Goal: Find specific page/section

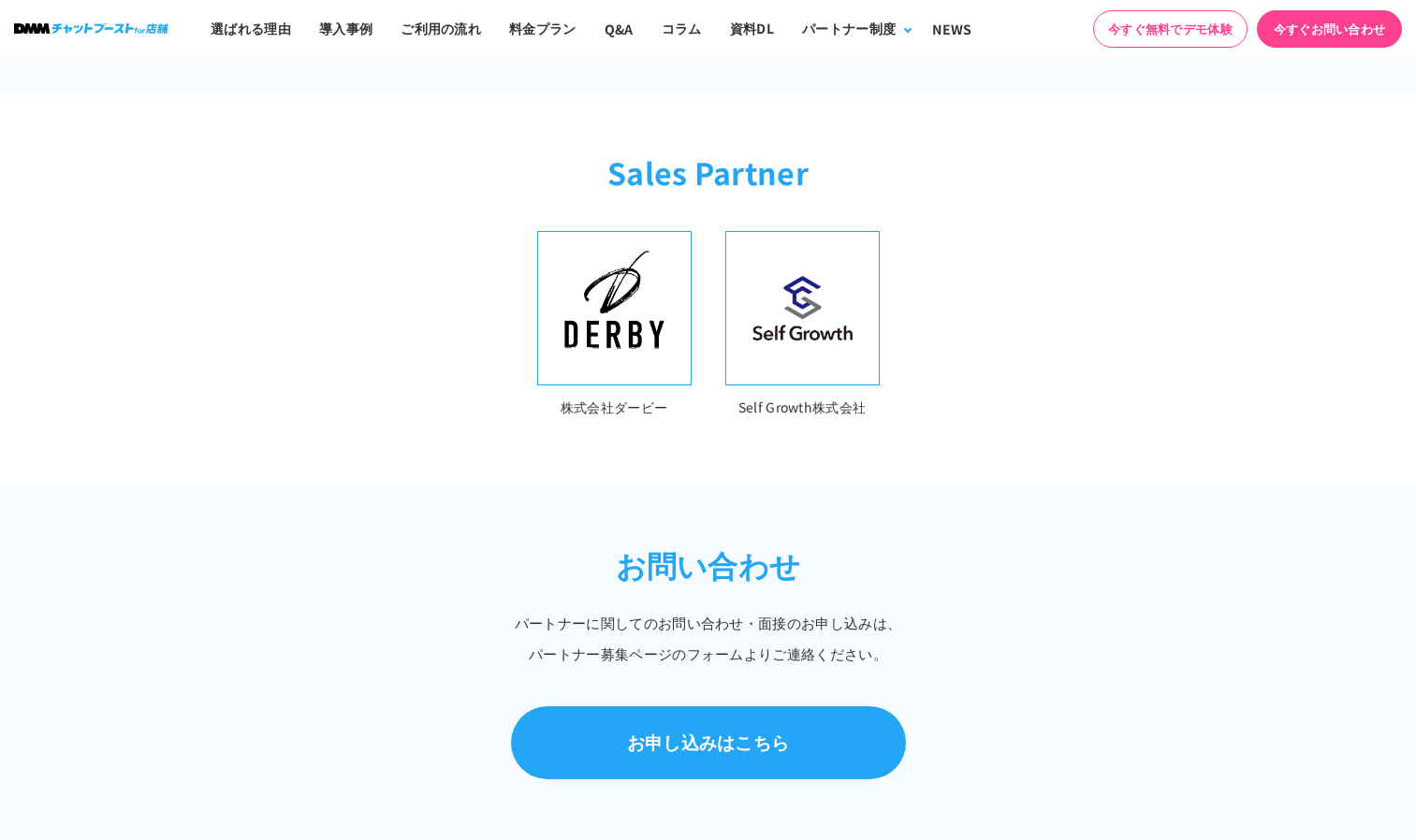
scroll to position [562, 0]
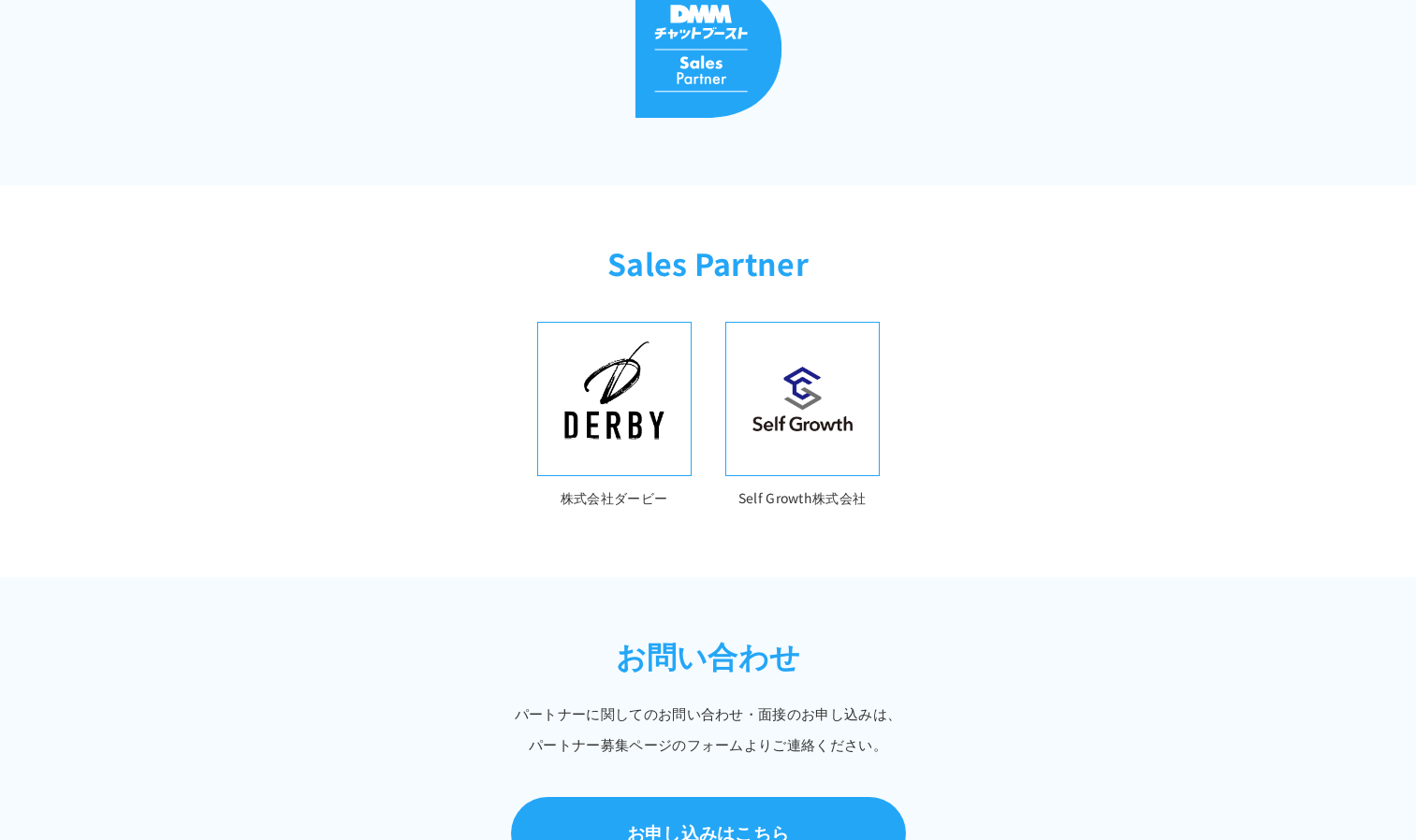
click at [796, 408] on img at bounding box center [803, 399] width 130 height 94
click at [639, 416] on img at bounding box center [614, 399] width 130 height 130
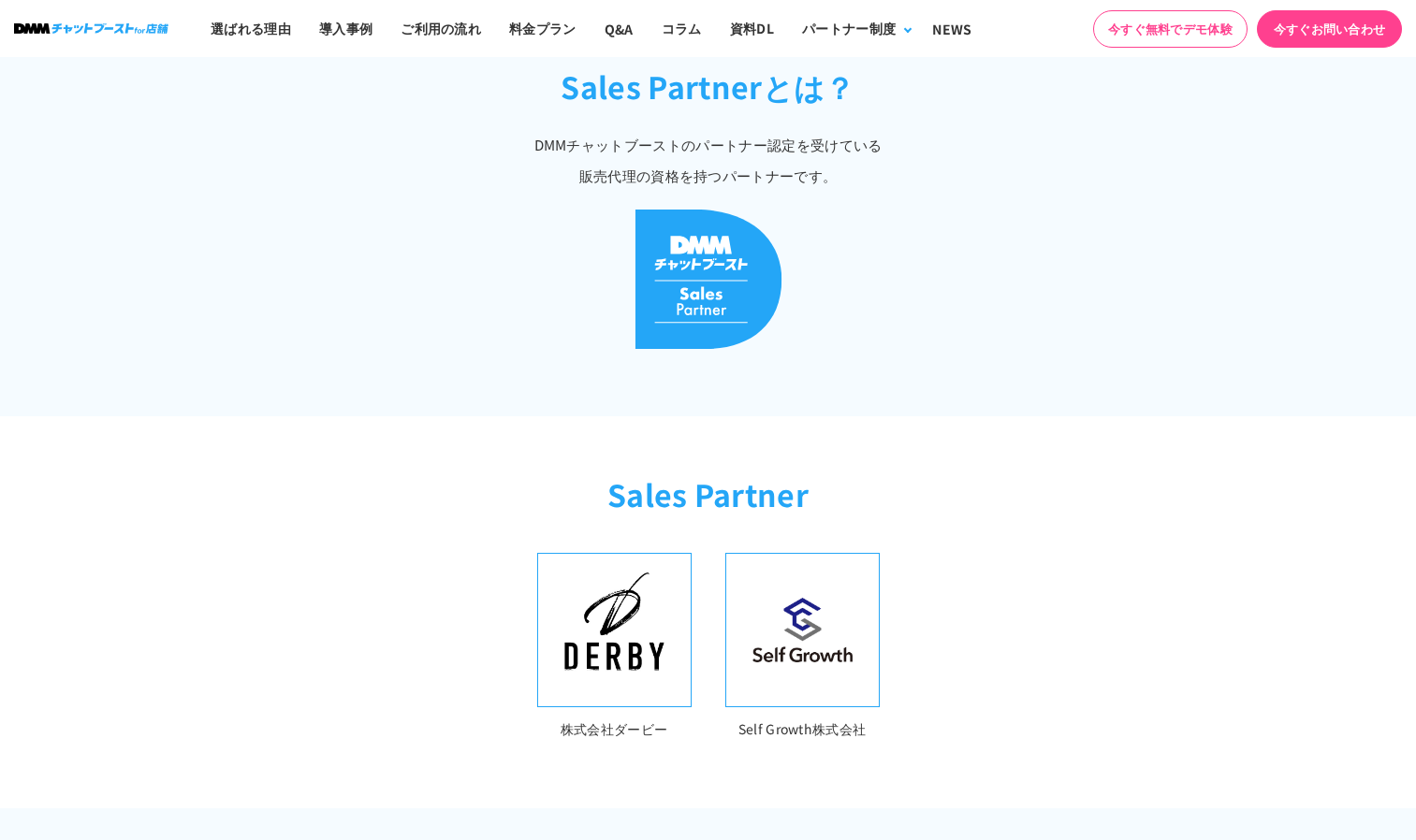
scroll to position [0, 0]
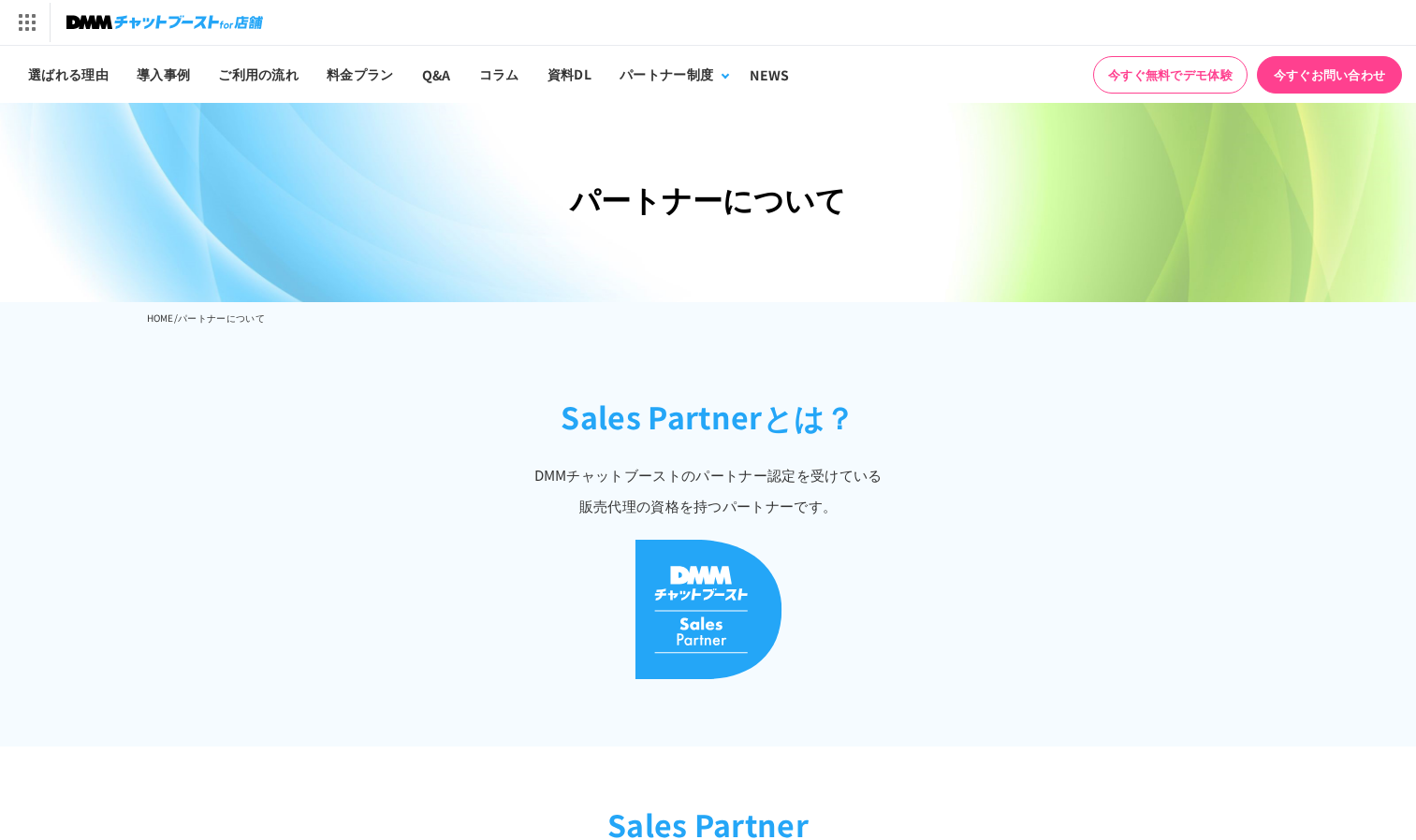
click at [687, 582] on img at bounding box center [708, 610] width 148 height 139
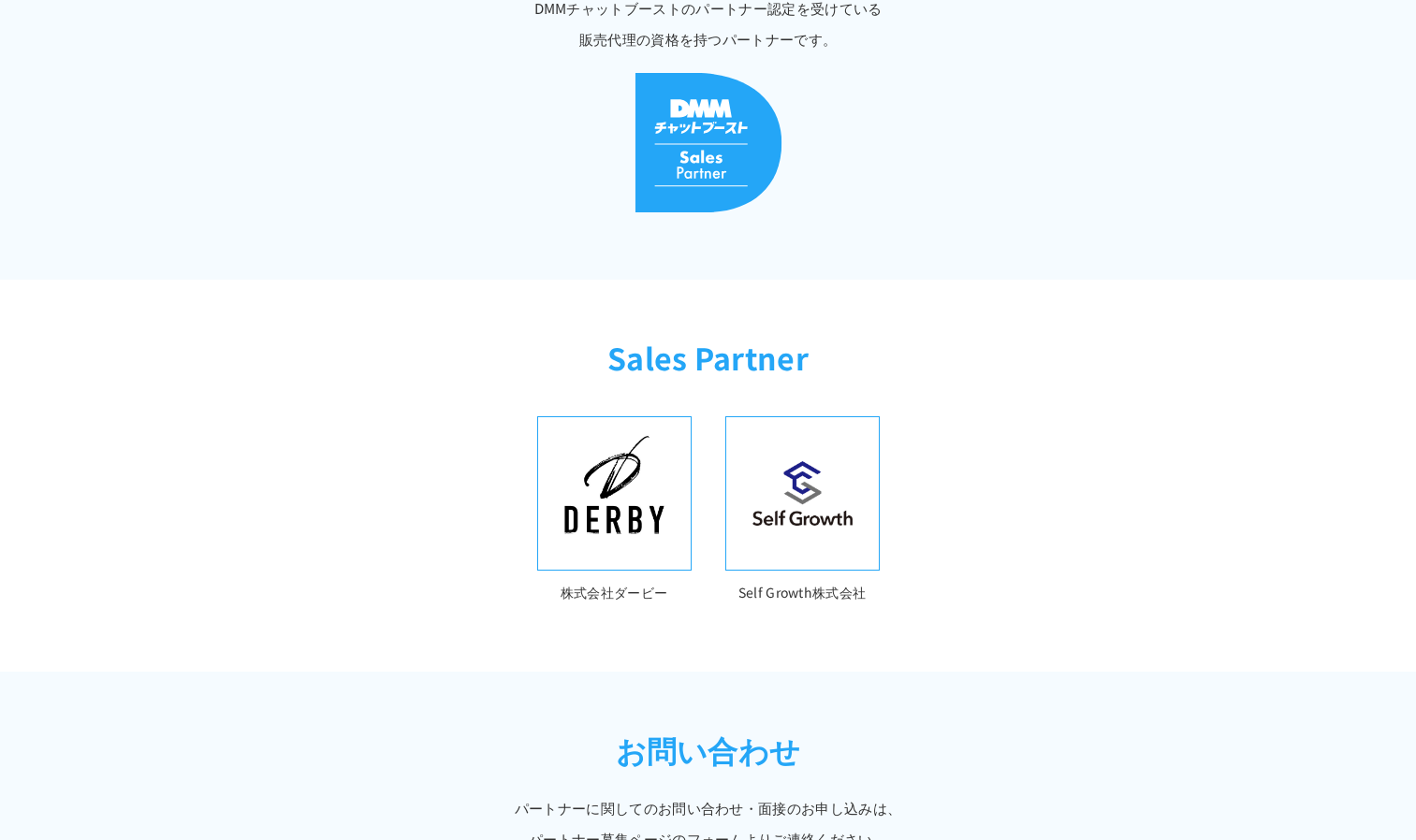
scroll to position [468, 0]
click at [669, 483] on img at bounding box center [614, 493] width 130 height 130
drag, startPoint x: 561, startPoint y: 586, endPoint x: 666, endPoint y: 594, distance: 105.3
click at [666, 594] on p "株式会社ダービー" at bounding box center [614, 593] width 154 height 23
drag, startPoint x: 740, startPoint y: 582, endPoint x: 865, endPoint y: 585, distance: 125.0
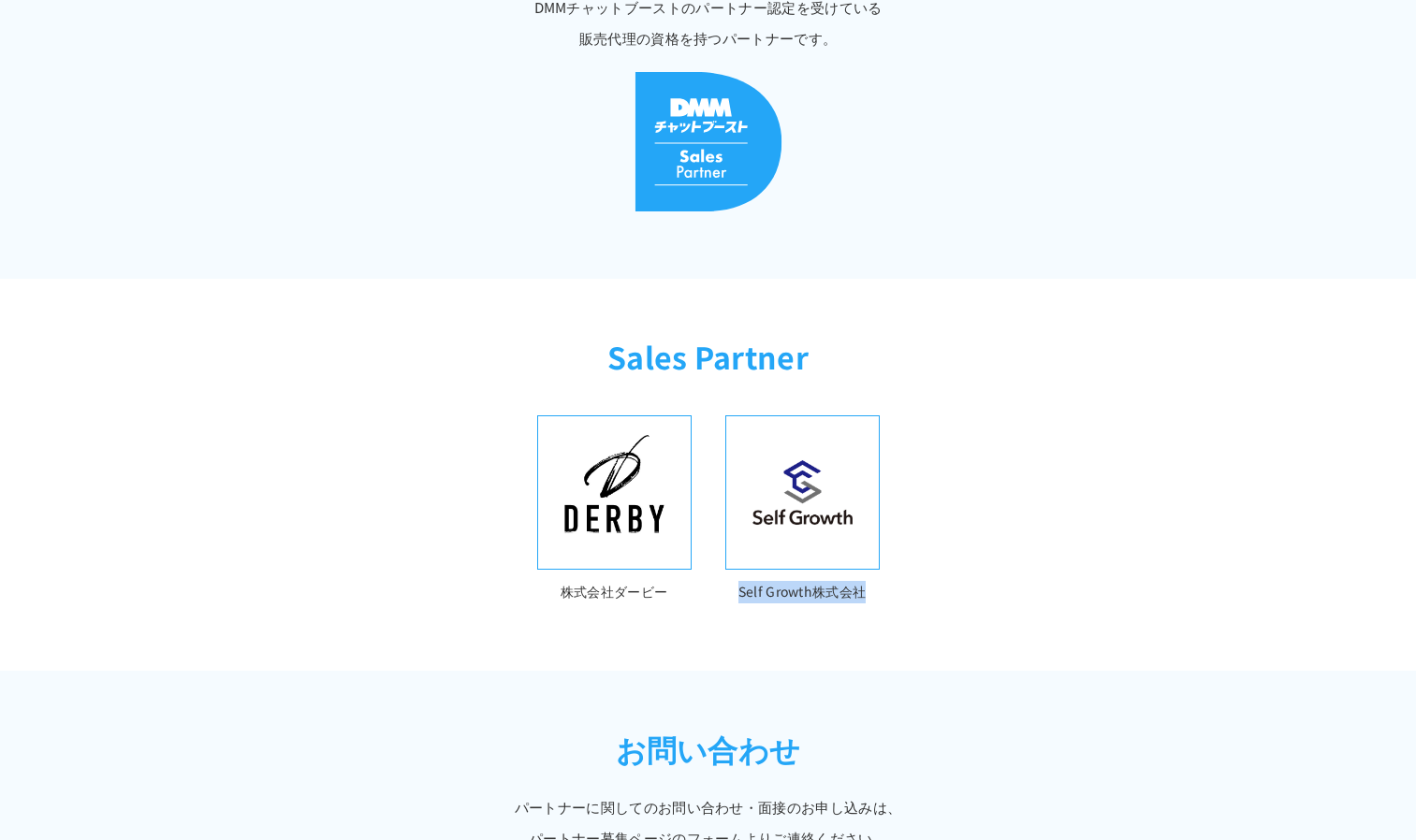
click at [865, 585] on p "Self Growth株式会社" at bounding box center [803, 593] width 154 height 23
copy p "Self Growth株式会社"
